Goal: Task Accomplishment & Management: Manage account settings

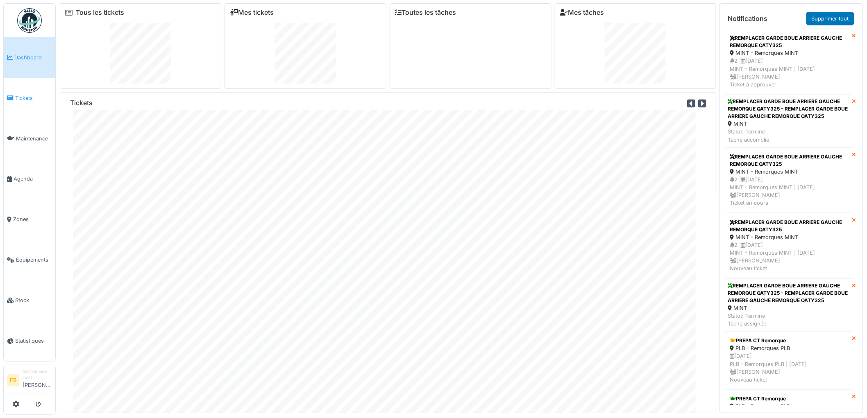
click at [18, 99] on span "Tickets" at bounding box center [33, 98] width 37 height 8
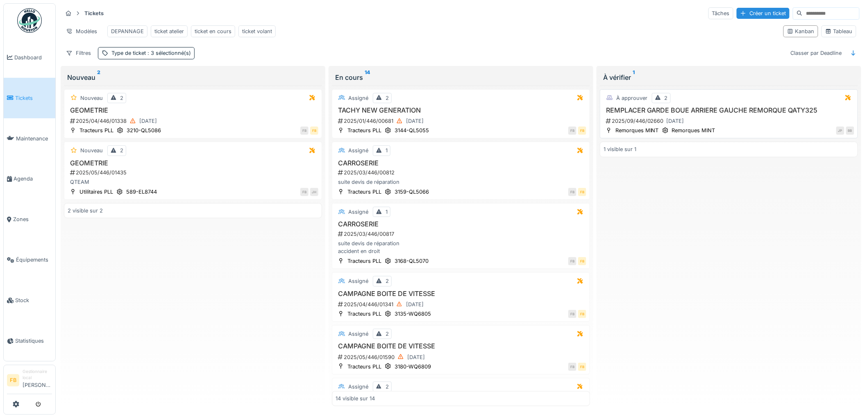
click at [744, 126] on div "2025/09/446/02660 [DATE]" at bounding box center [729, 121] width 249 height 10
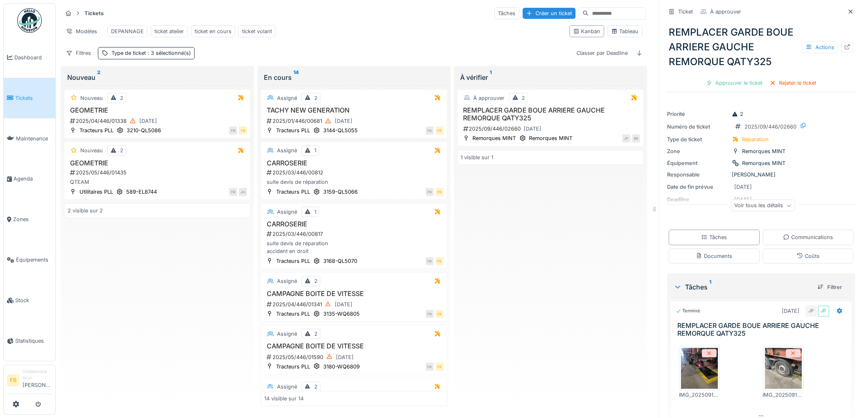
click at [769, 375] on img at bounding box center [783, 368] width 37 height 41
click at [713, 239] on div "Tâches" at bounding box center [714, 237] width 26 height 8
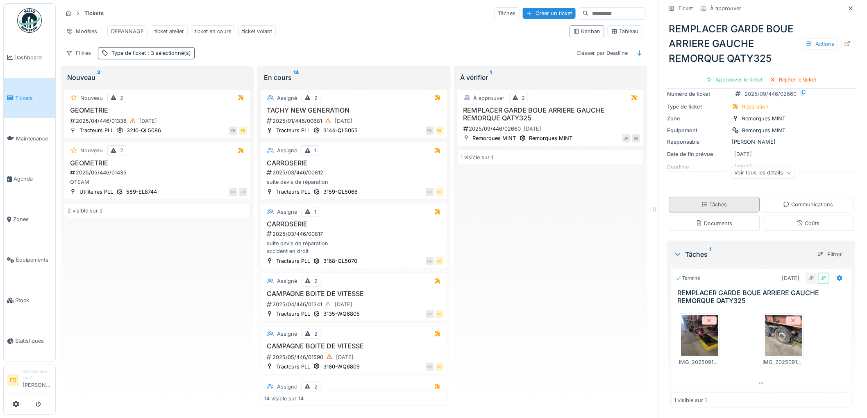
scroll to position [34, 0]
click at [695, 337] on img at bounding box center [699, 335] width 37 height 41
click at [731, 74] on div "Approuver le ticket" at bounding box center [734, 79] width 63 height 11
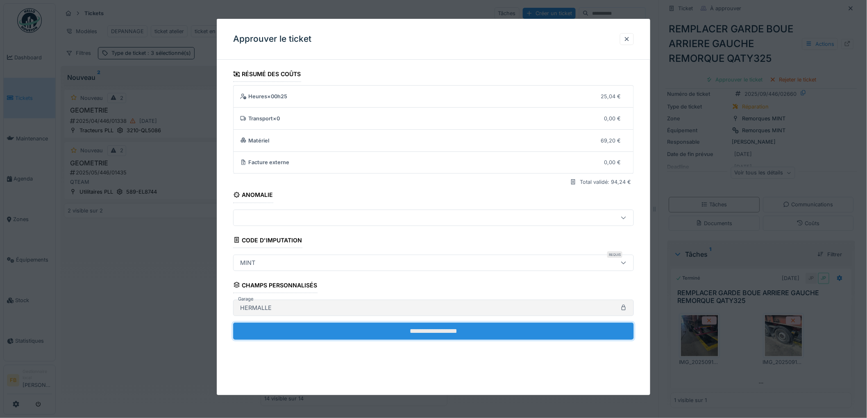
click at [382, 328] on input "**********" at bounding box center [433, 331] width 401 height 17
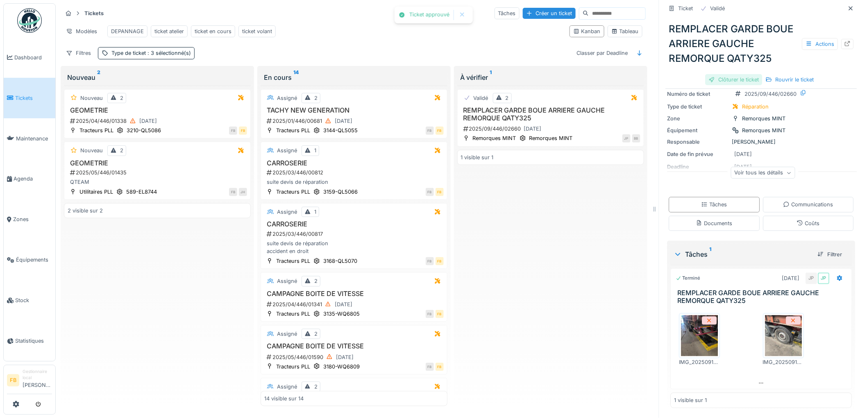
click at [720, 74] on div "Clôturer le ticket" at bounding box center [733, 79] width 57 height 11
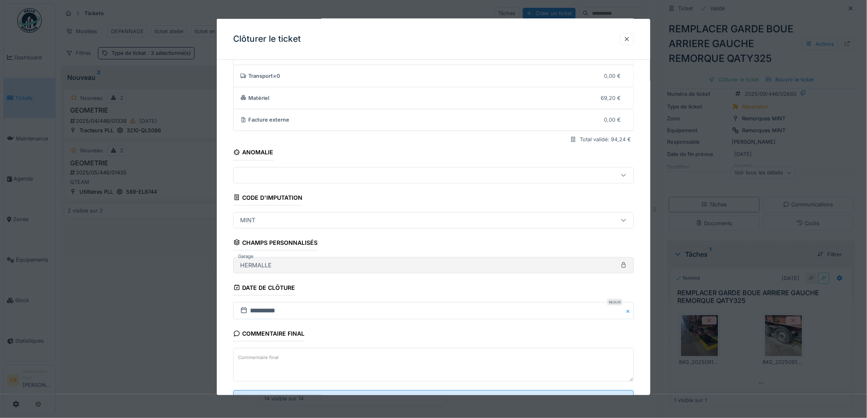
scroll to position [79, 0]
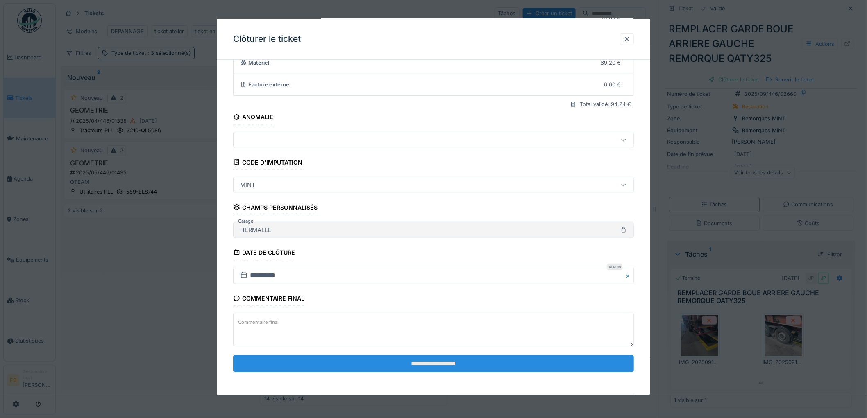
click at [402, 365] on input "**********" at bounding box center [433, 363] width 401 height 17
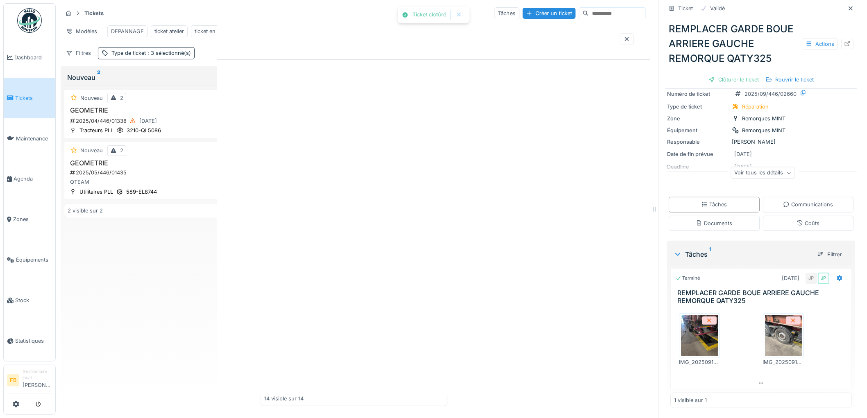
scroll to position [0, 0]
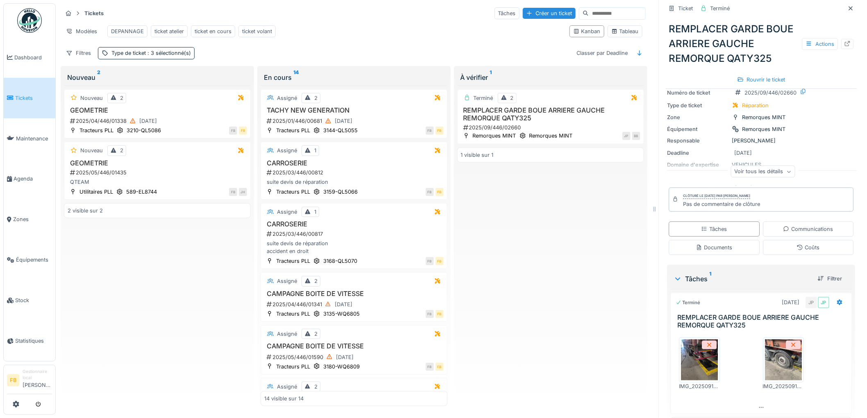
click at [6, 96] on link "Tickets" at bounding box center [30, 98] width 52 height 41
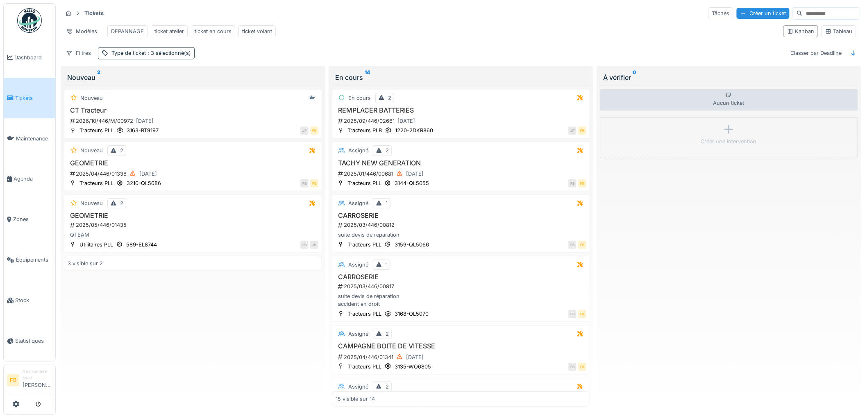
click at [26, 95] on span "Tickets" at bounding box center [33, 98] width 37 height 8
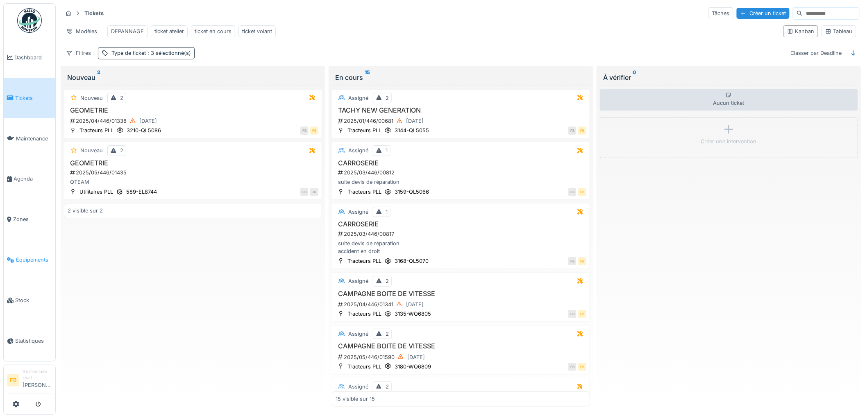
click at [33, 258] on span "Équipements" at bounding box center [34, 260] width 36 height 8
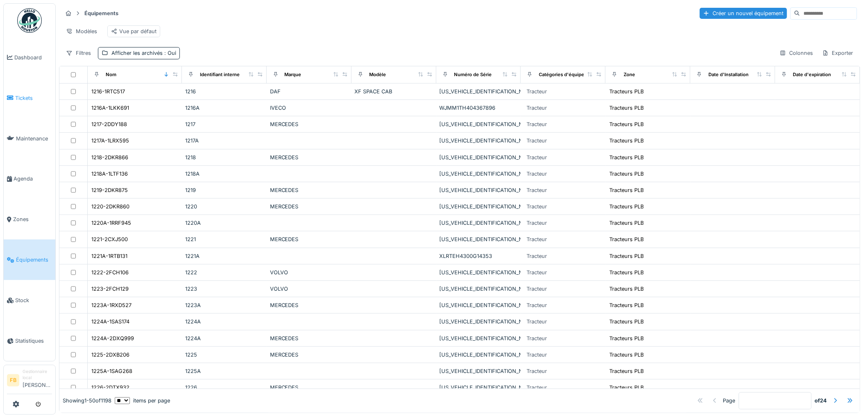
click at [29, 101] on link "Tickets" at bounding box center [30, 98] width 52 height 41
